Goal: Information Seeking & Learning: Learn about a topic

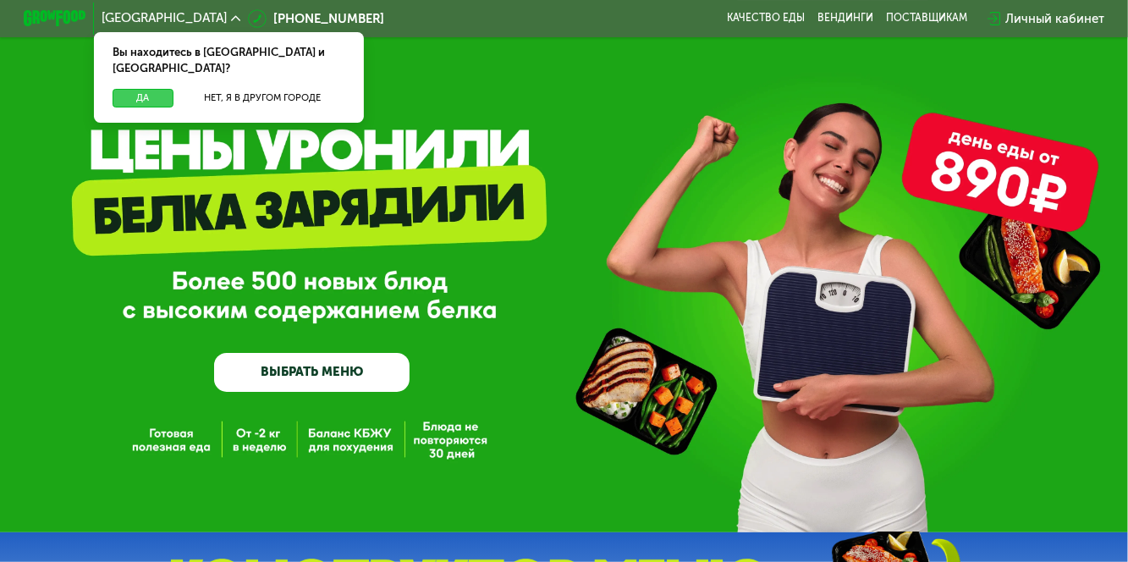
click at [130, 89] on button "Да" at bounding box center [143, 98] width 60 height 19
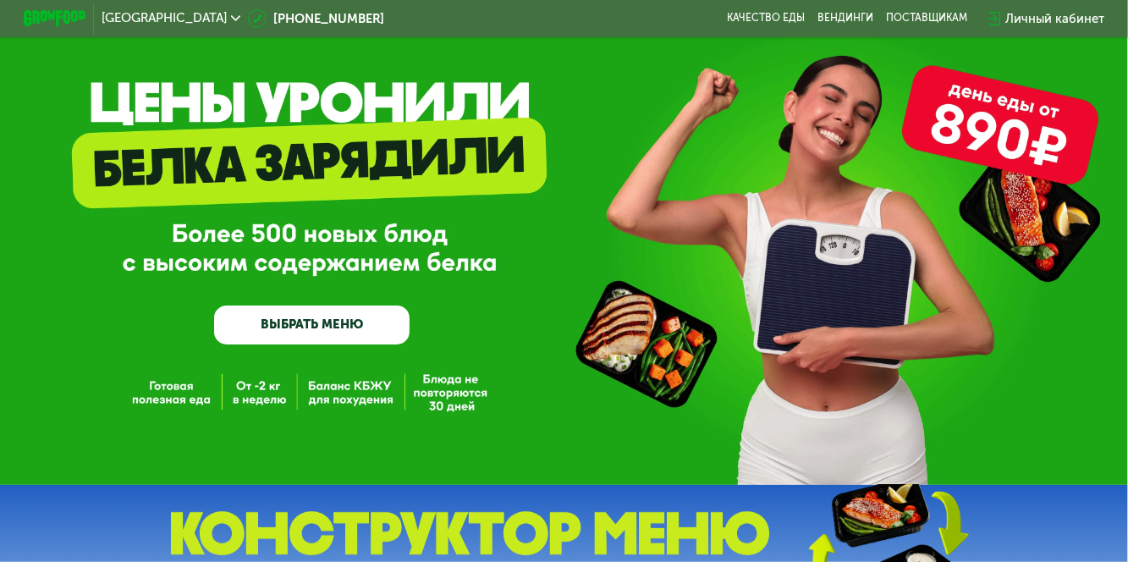
scroll to position [49, 0]
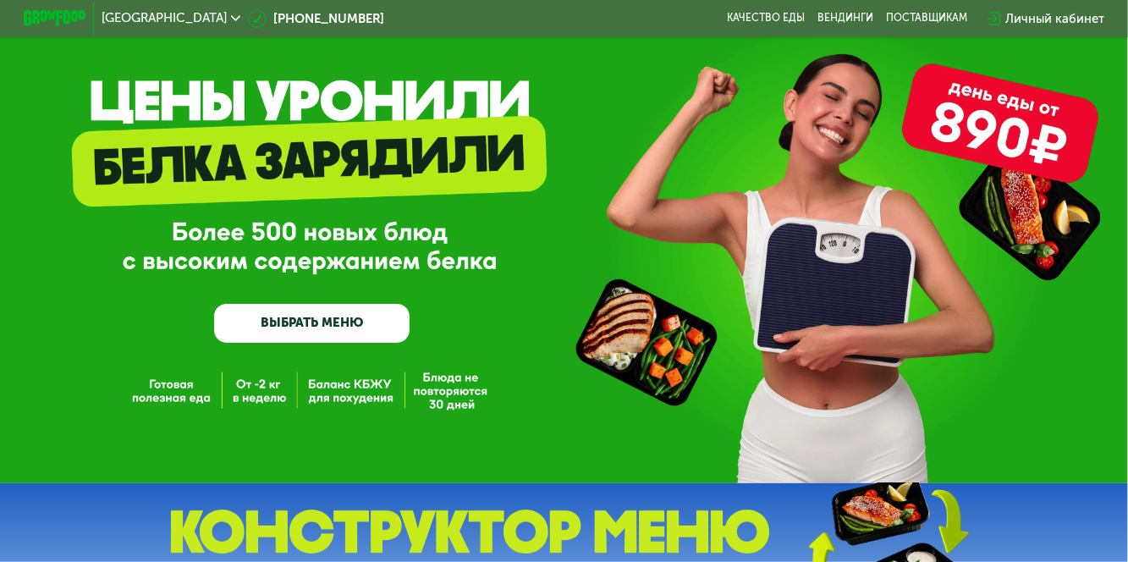
click at [327, 321] on link "ВЫБРАТЬ МЕНЮ" at bounding box center [311, 323] width 195 height 39
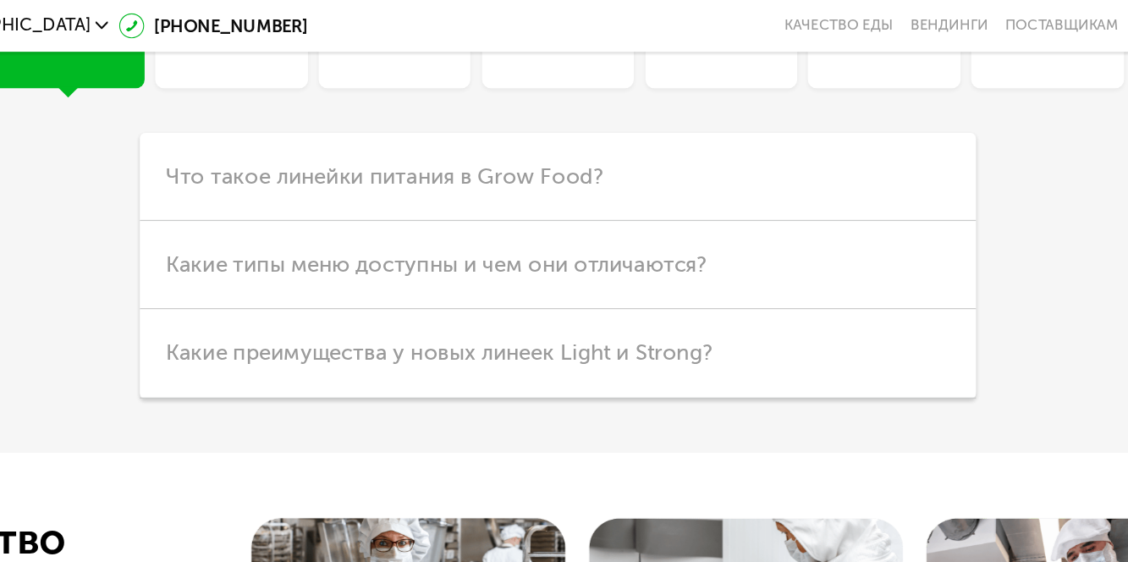
scroll to position [3831, 0]
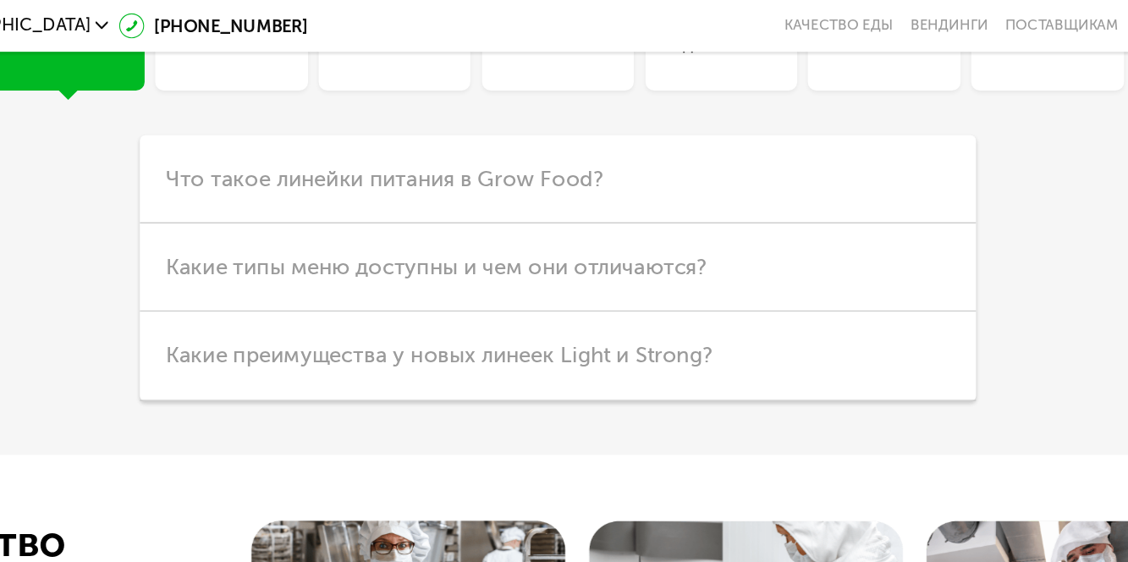
click at [440, 41] on div "Похудение" at bounding box center [446, 22] width 65 height 37
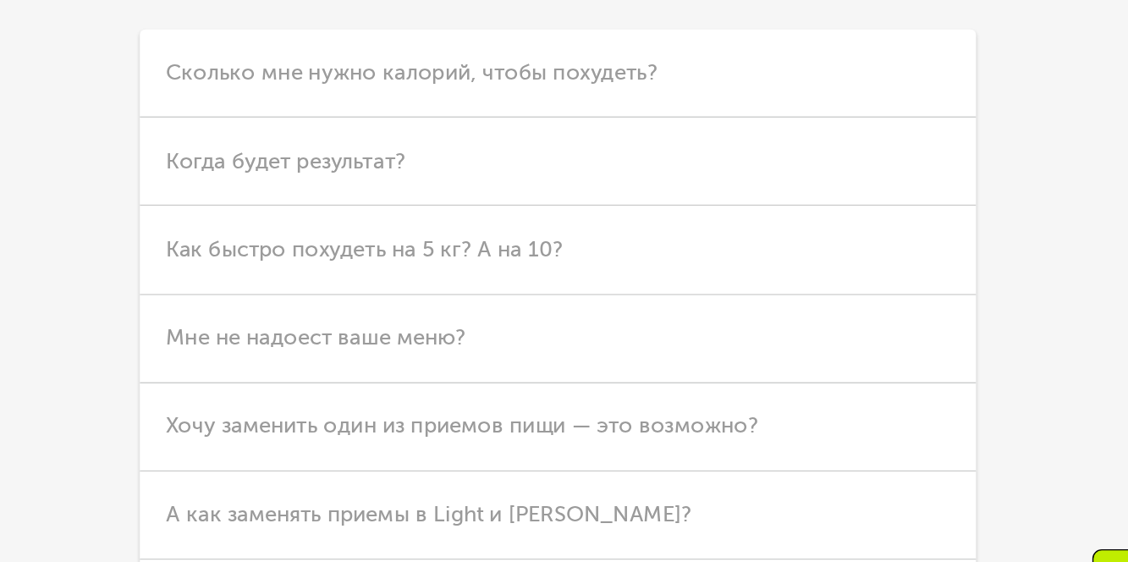
click at [582, 161] on h3 "Сколько мне нужно калорий, чтобы похудеть?" at bounding box center [563, 128] width 601 height 63
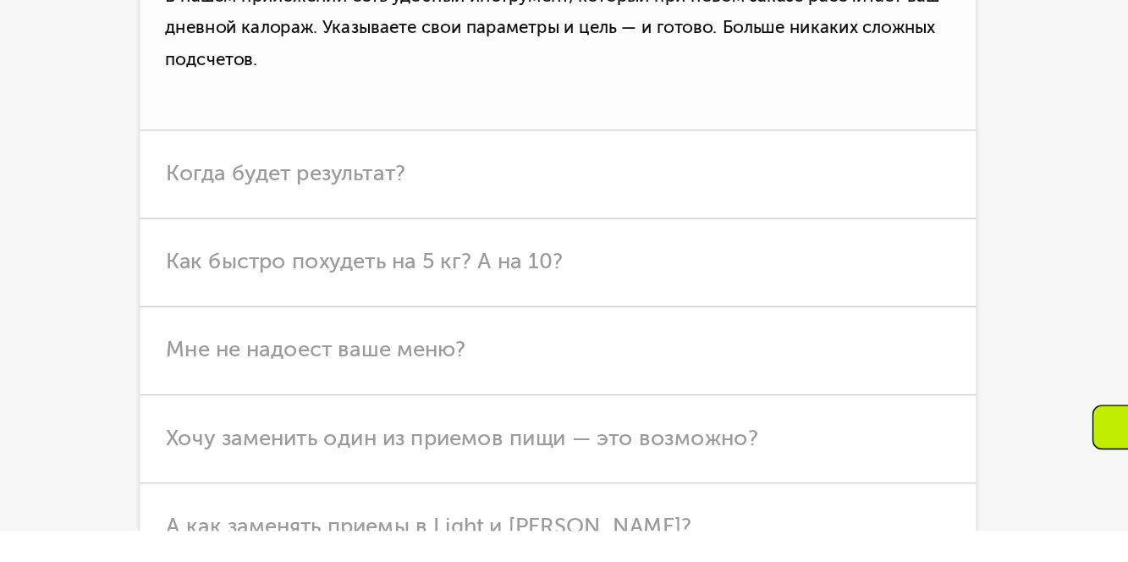
scroll to position [3840, 0]
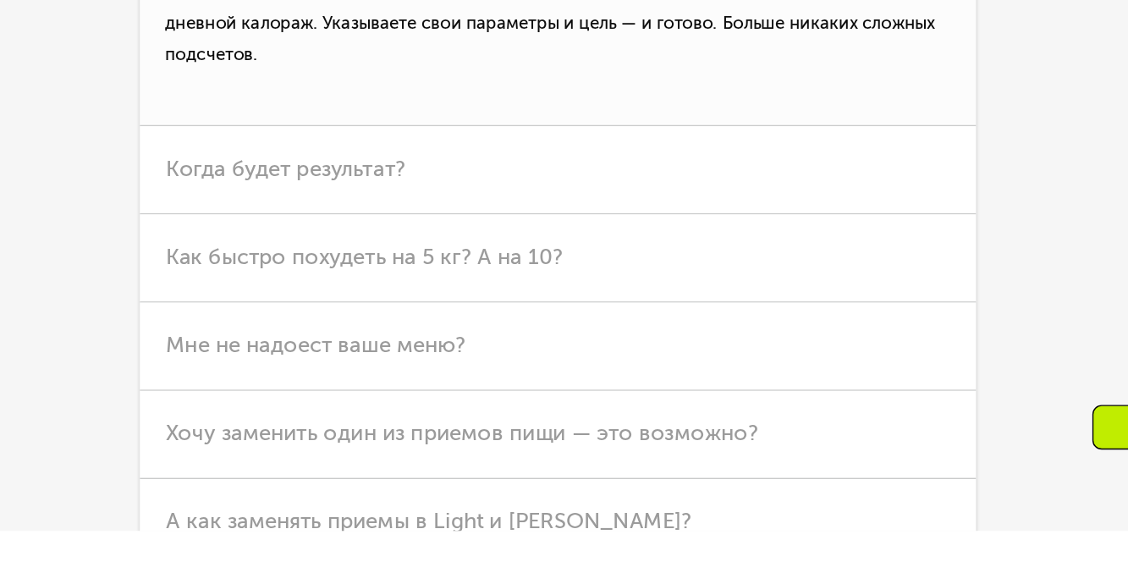
click at [423, 310] on span "Когда будет результат?" at bounding box center [368, 301] width 173 height 19
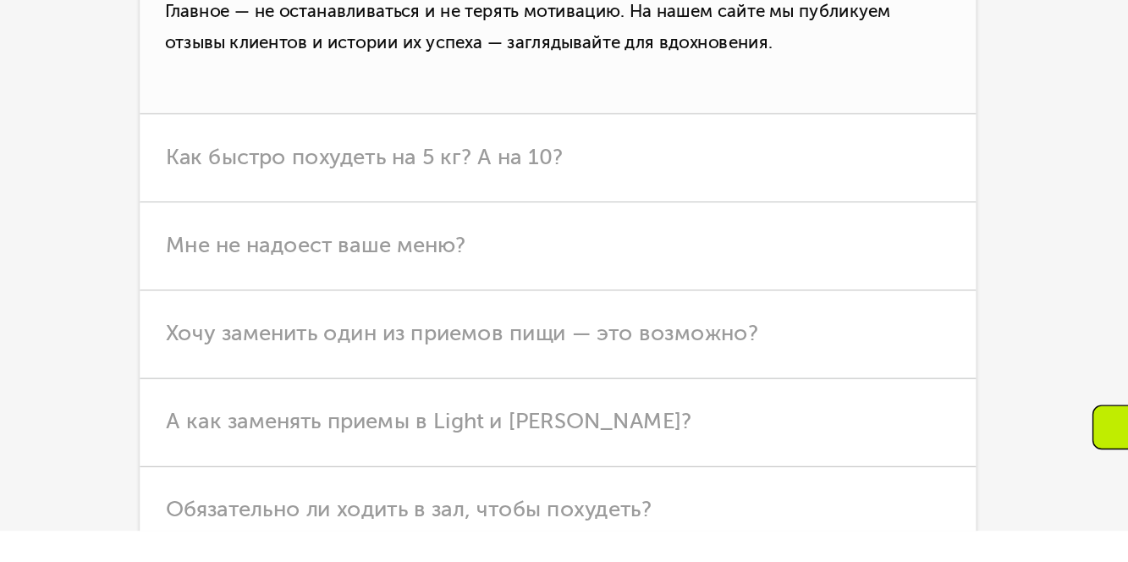
scroll to position [3916, 0]
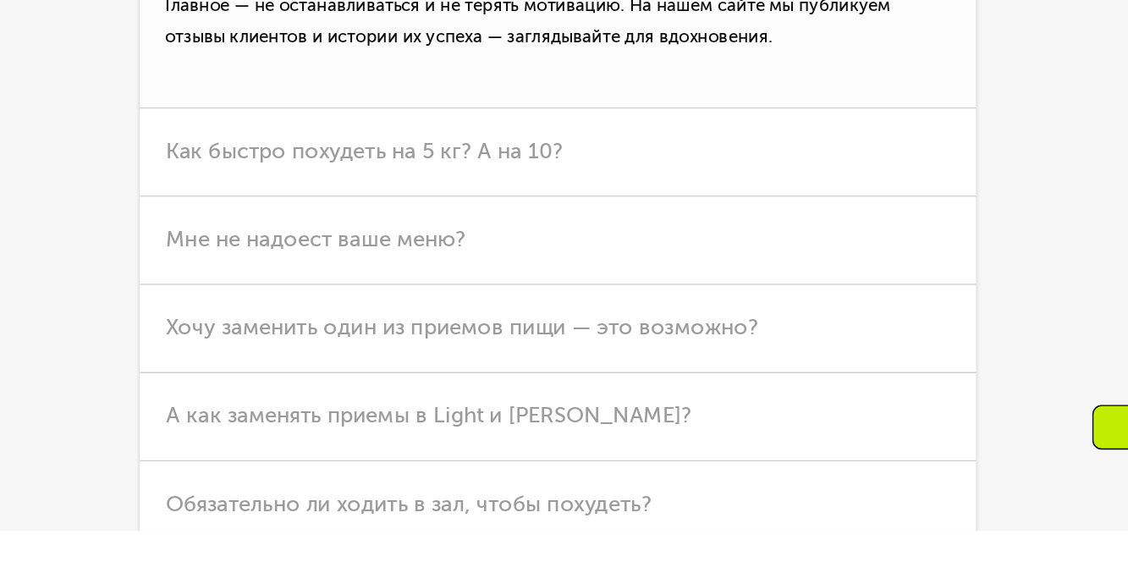
click at [511, 298] on span "Как быстро похудеть на 5 кг? А на 10?" at bounding box center [425, 288] width 286 height 19
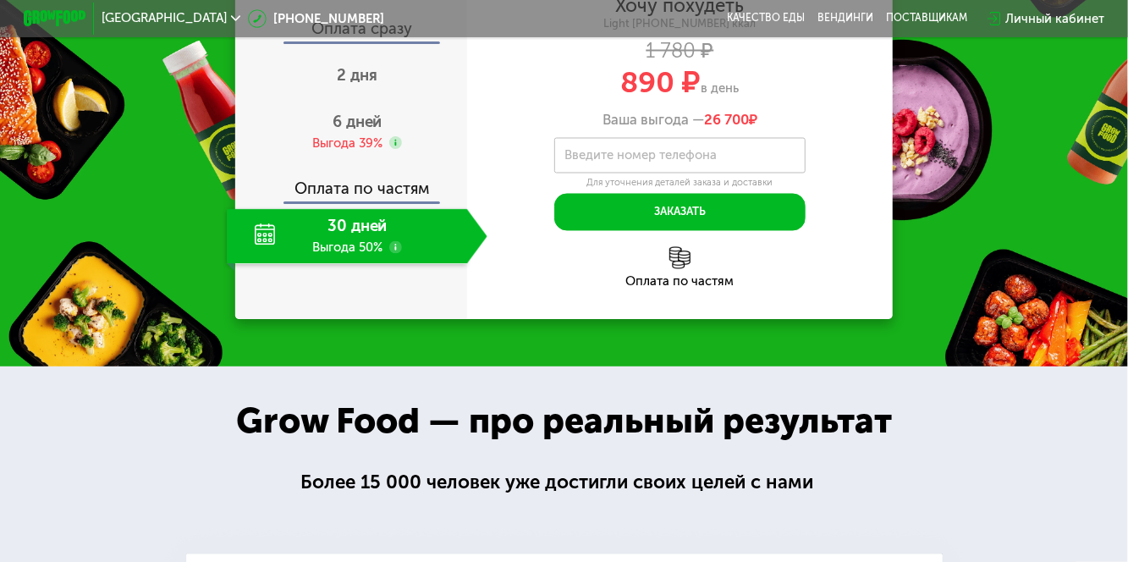
scroll to position [0, 0]
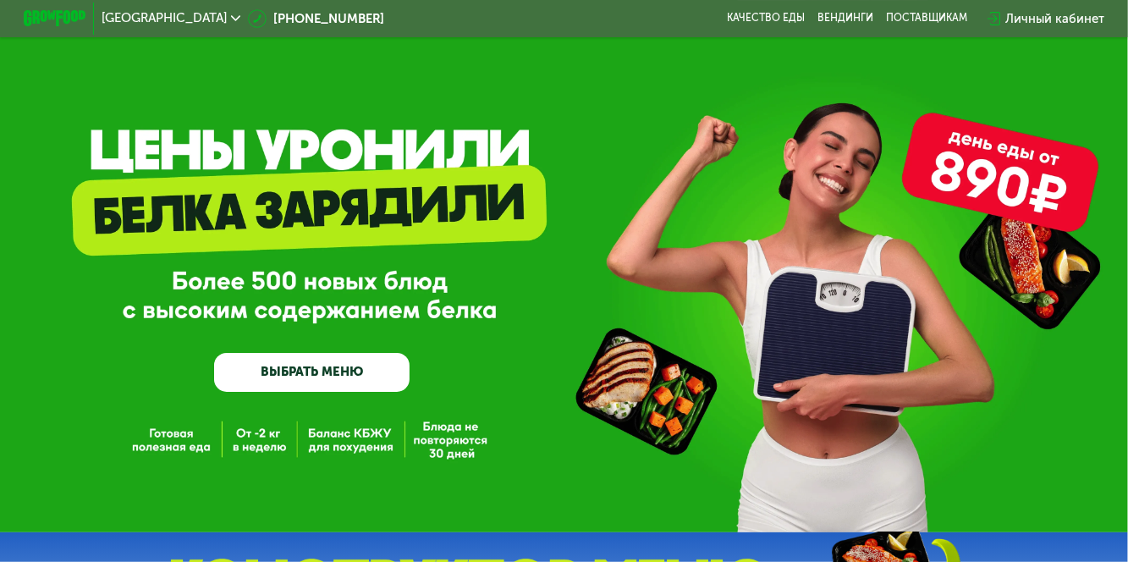
click at [324, 382] on link "ВЫБРАТЬ МЕНЮ" at bounding box center [311, 372] width 195 height 39
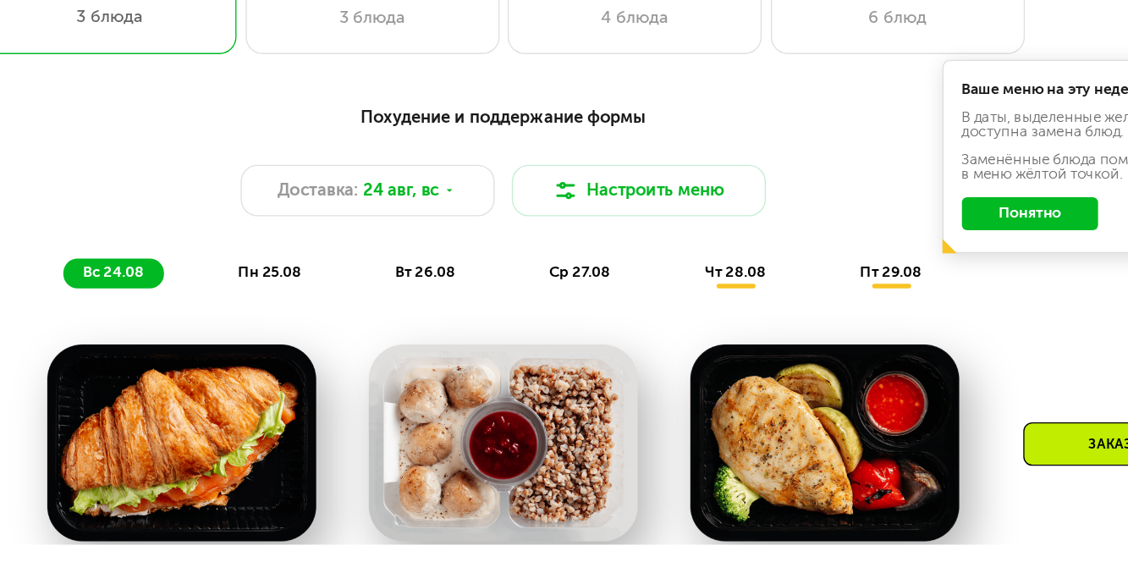
scroll to position [651, 0]
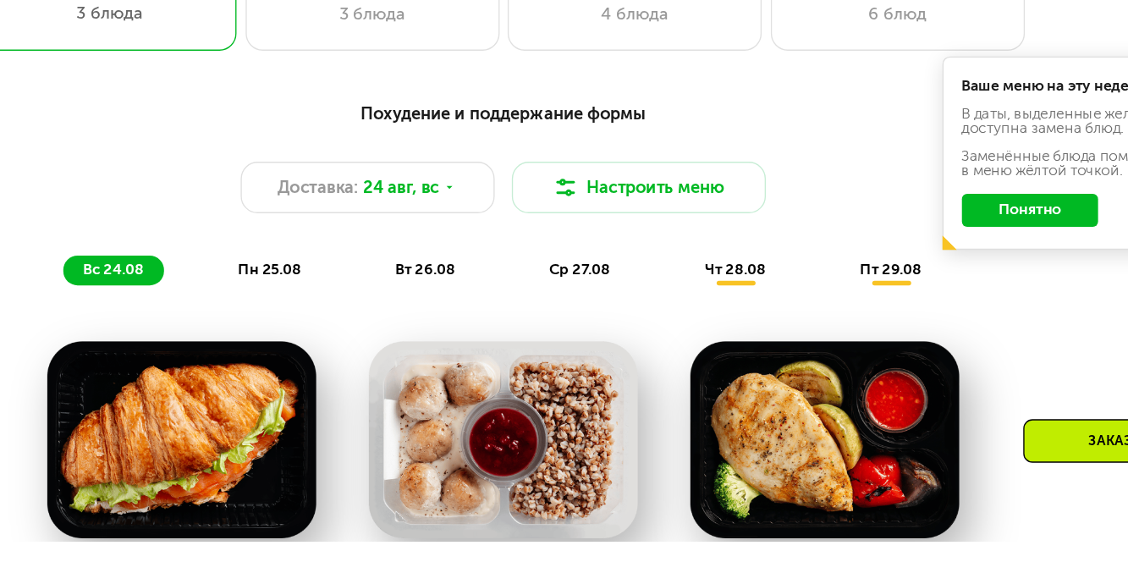
click at [386, 360] on span "пн 25.08" at bounding box center [391, 360] width 47 height 13
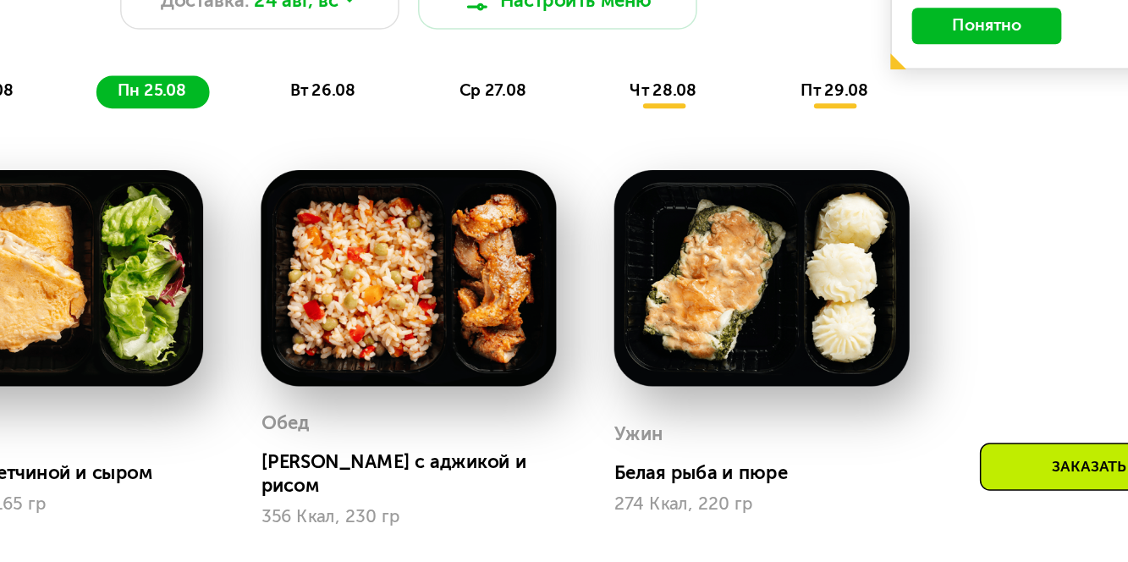
scroll to position [778, 0]
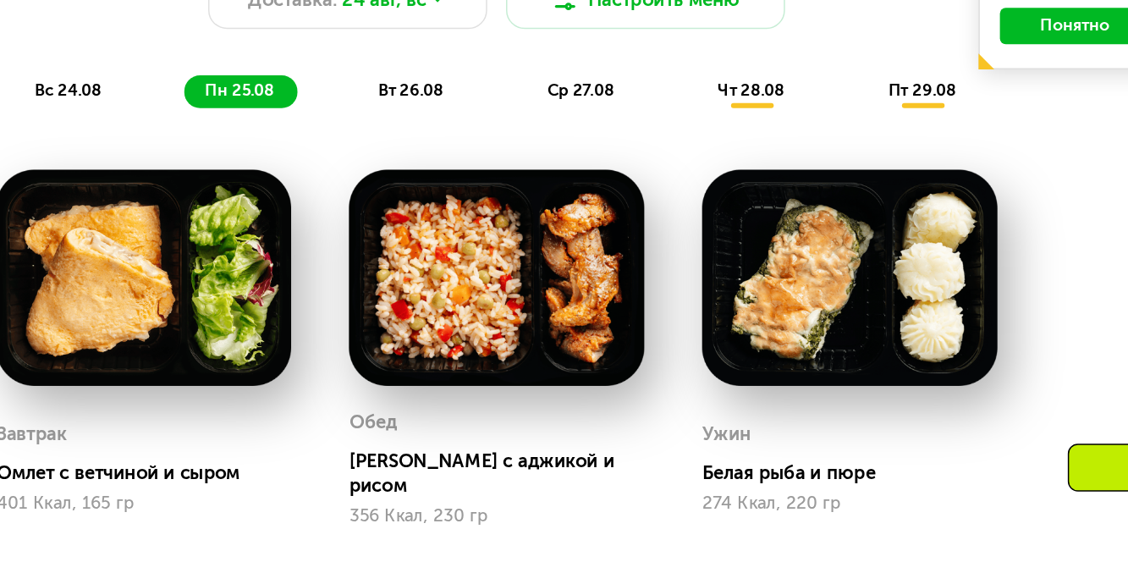
click at [508, 230] on span "вт 26.08" at bounding box center [506, 233] width 44 height 13
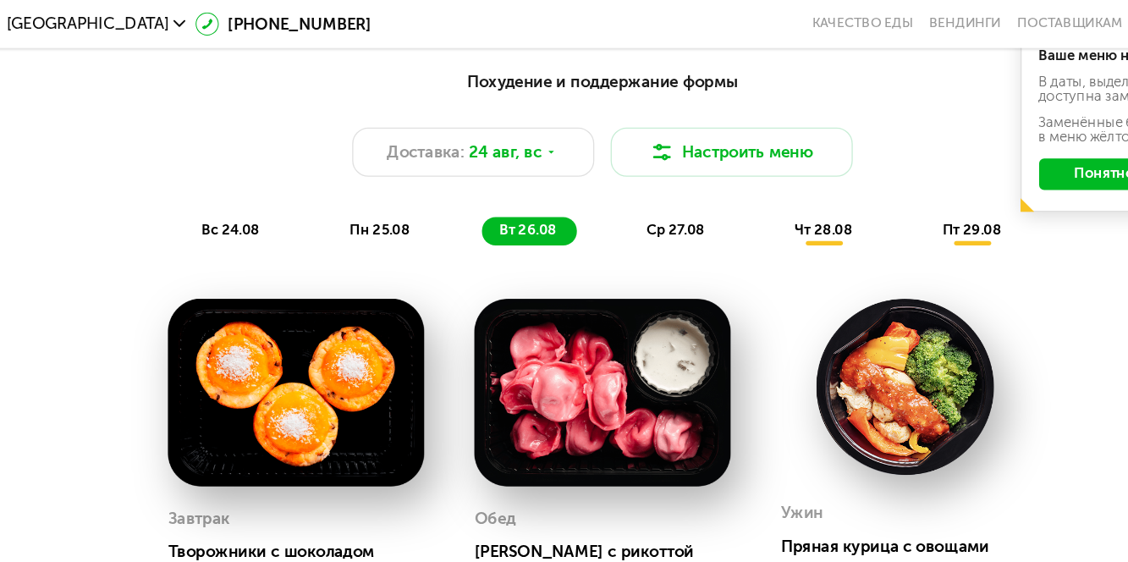
scroll to position [828, 0]
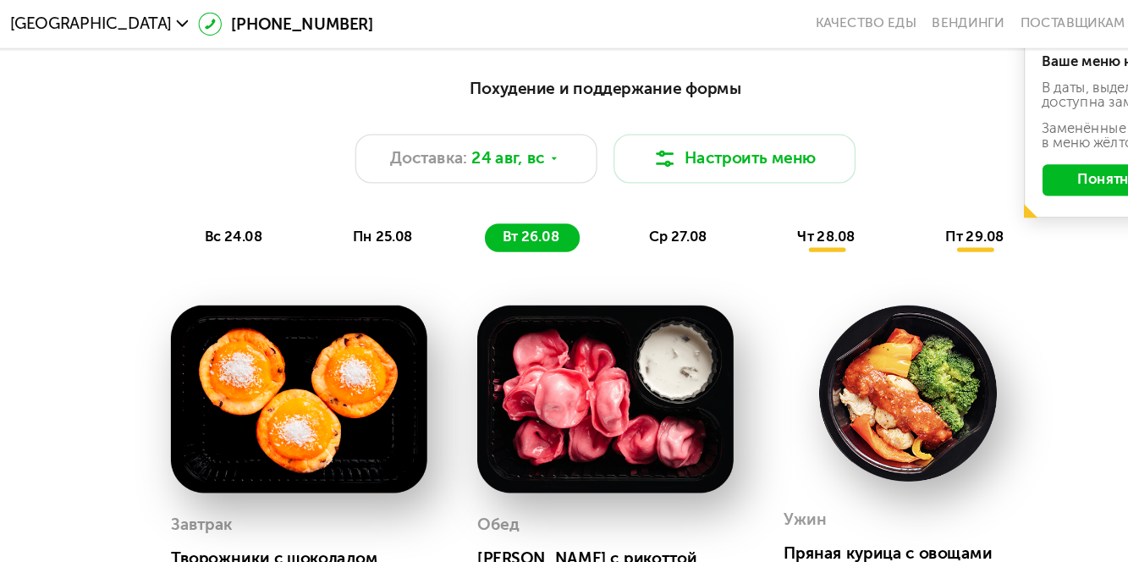
click at [699, 175] on div "ср 27.08" at bounding box center [736, 184] width 74 height 22
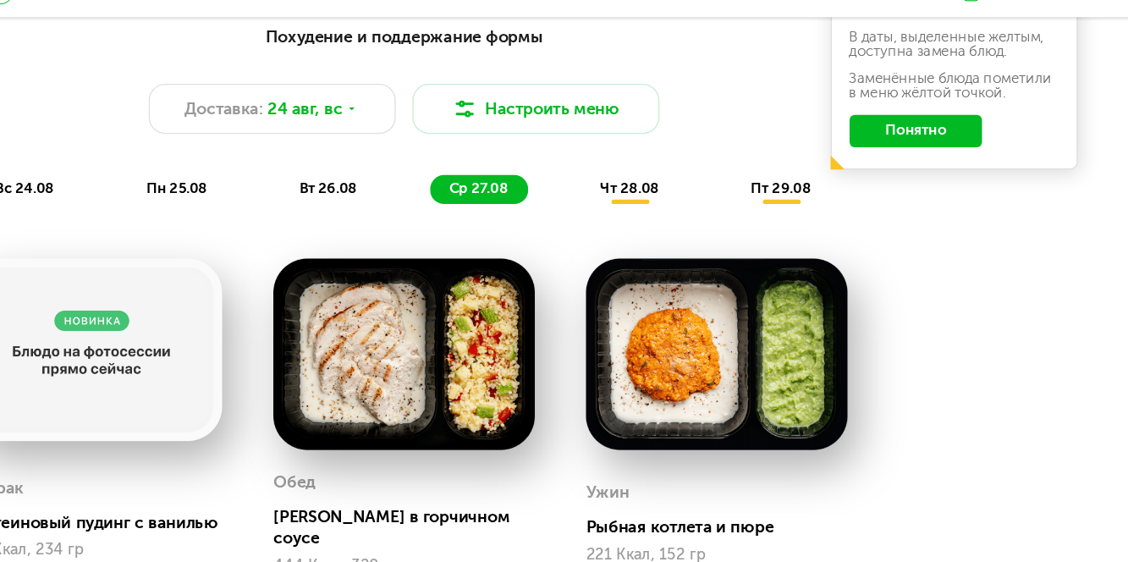
scroll to position [844, 0]
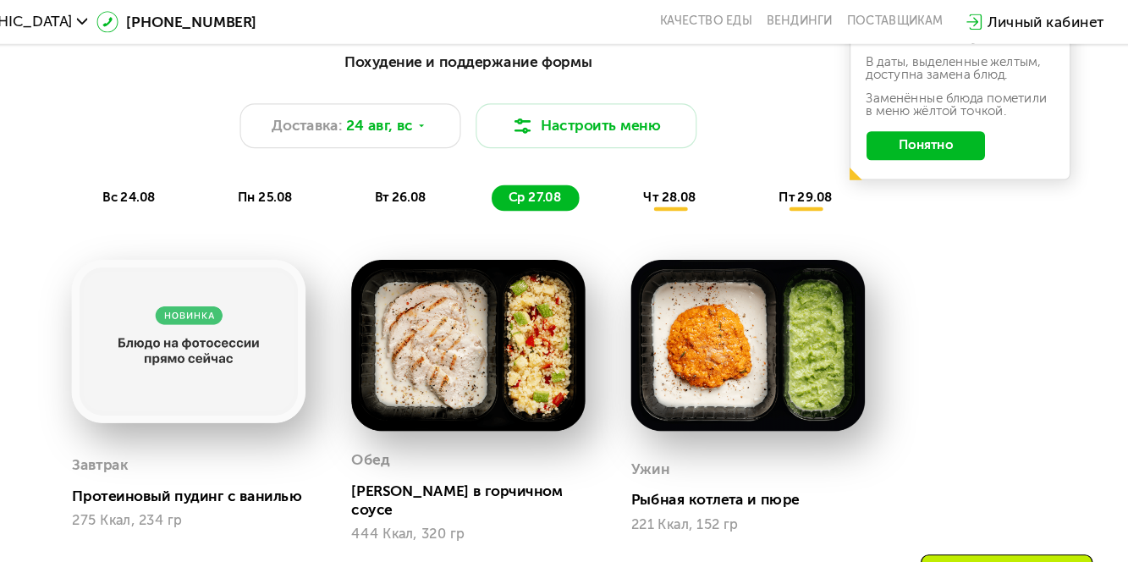
click at [743, 169] on span "чт 28.08" at bounding box center [734, 167] width 45 height 13
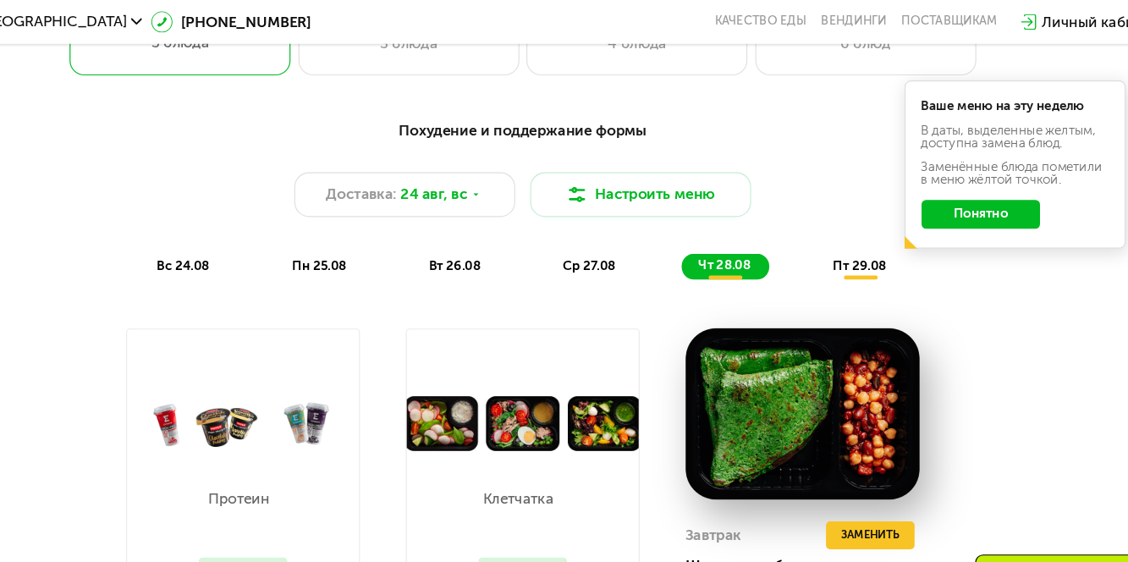
scroll to position [782, 0]
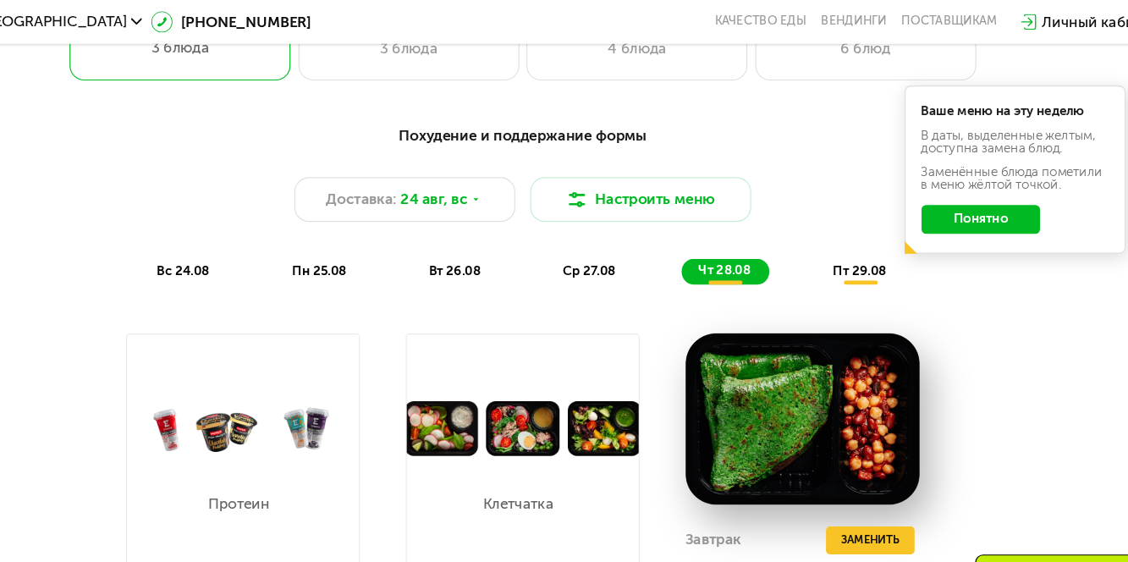
click at [850, 233] on span "пт 29.08" at bounding box center [850, 229] width 46 height 13
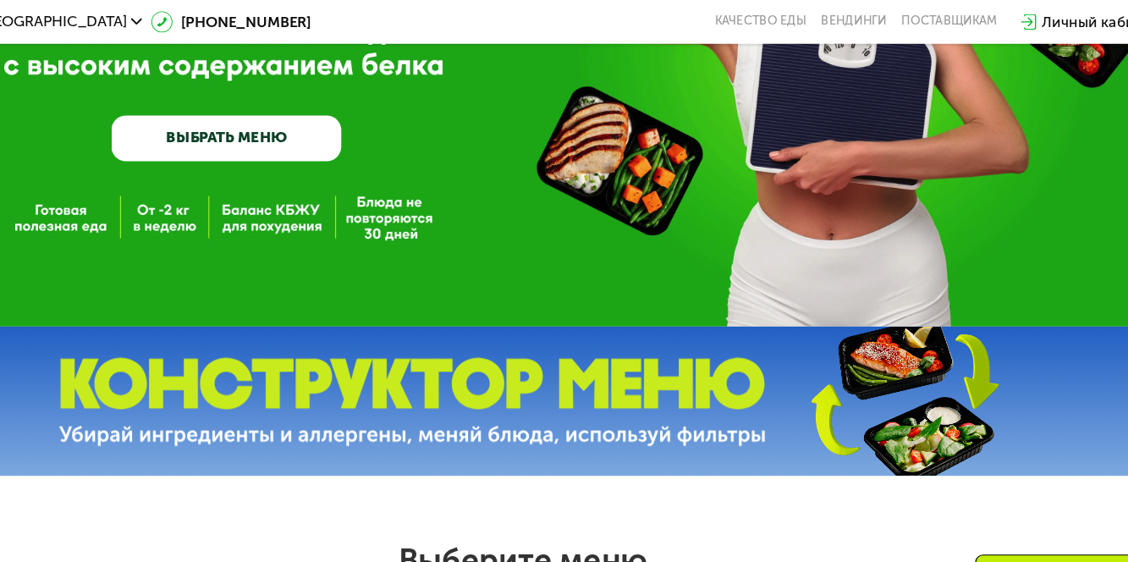
scroll to position [0, 0]
